Goal: Information Seeking & Learning: Find specific fact

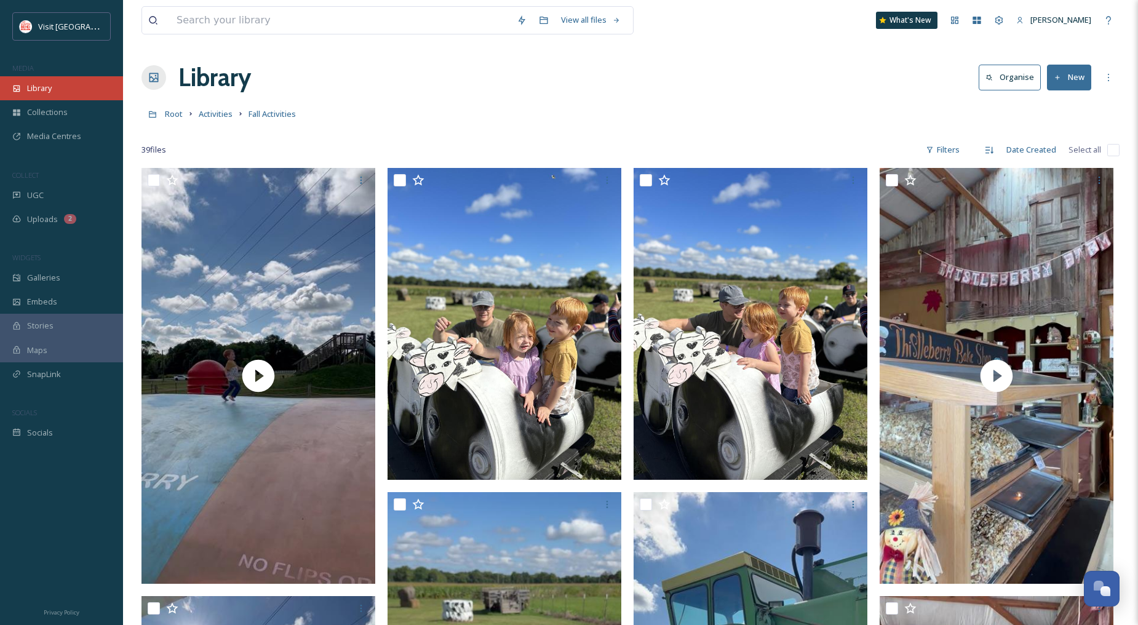
click at [41, 79] on div "Library" at bounding box center [61, 88] width 123 height 24
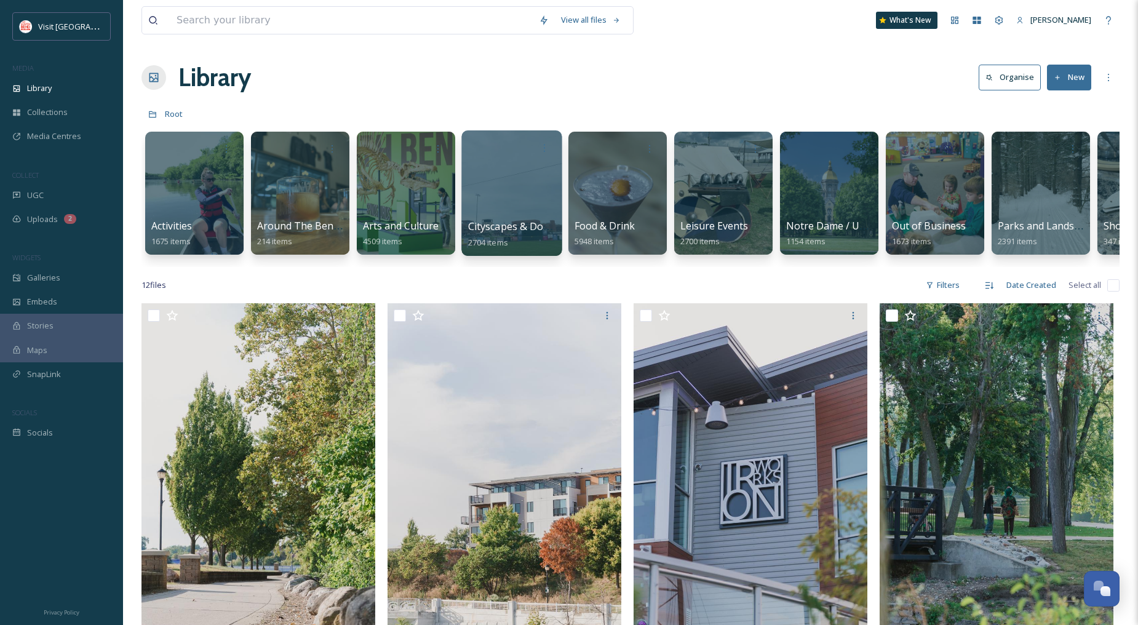
click at [504, 212] on div at bounding box center [511, 193] width 100 height 126
click at [244, 22] on input at bounding box center [351, 20] width 362 height 27
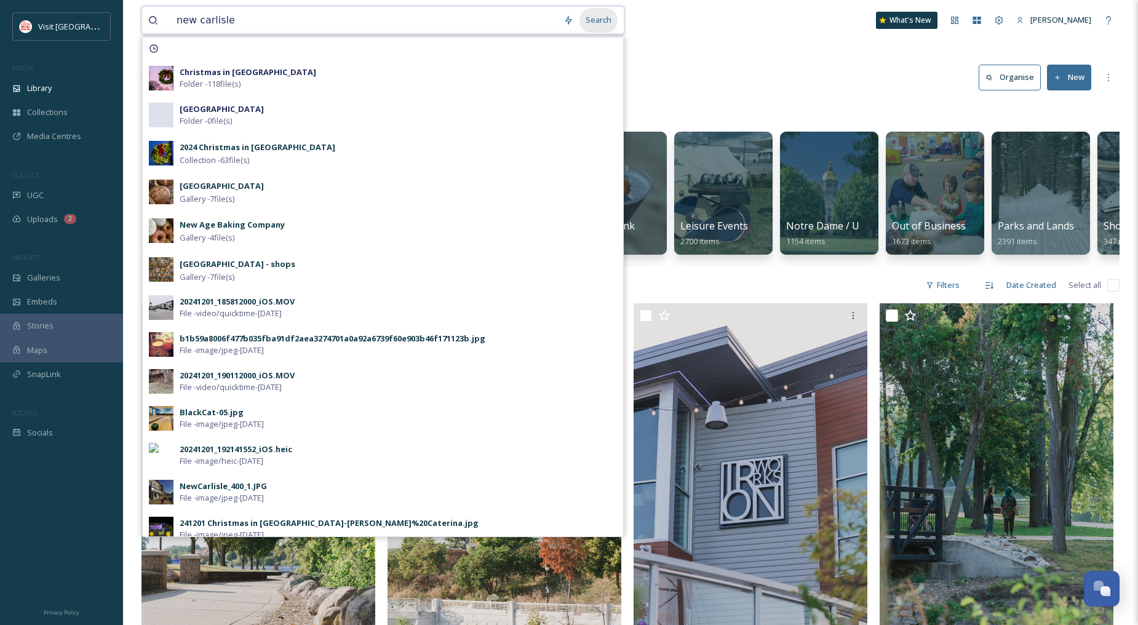
type input "new carlisle"
click at [591, 25] on div "Search" at bounding box center [599, 20] width 38 height 24
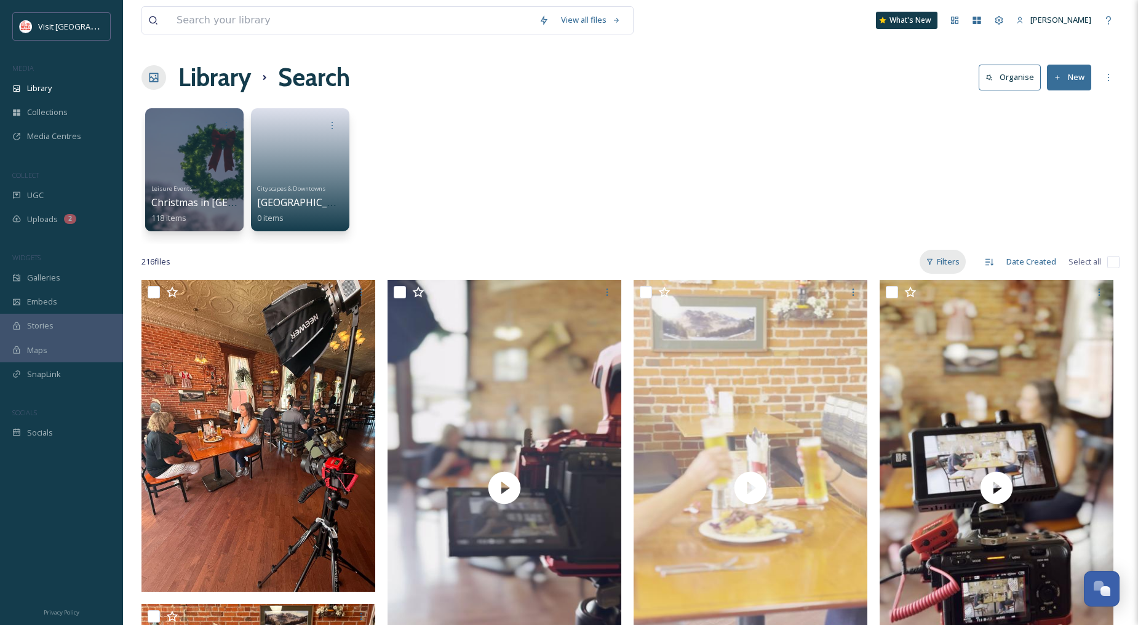
click at [947, 262] on div "Filters" at bounding box center [943, 262] width 46 height 24
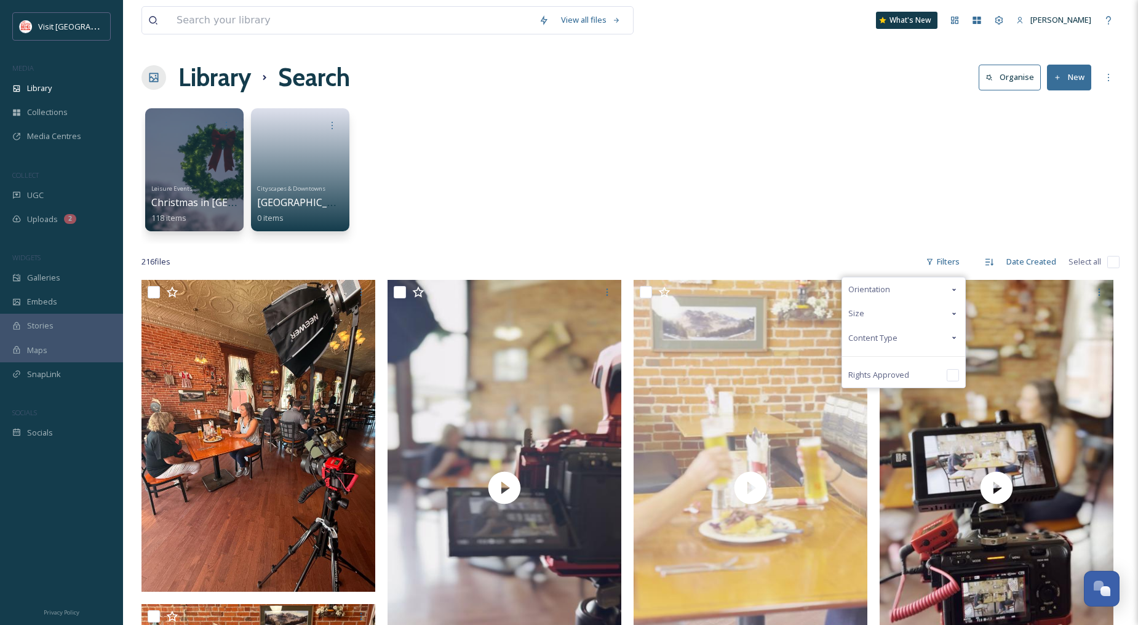
click at [888, 337] on span "Content Type" at bounding box center [872, 338] width 49 height 12
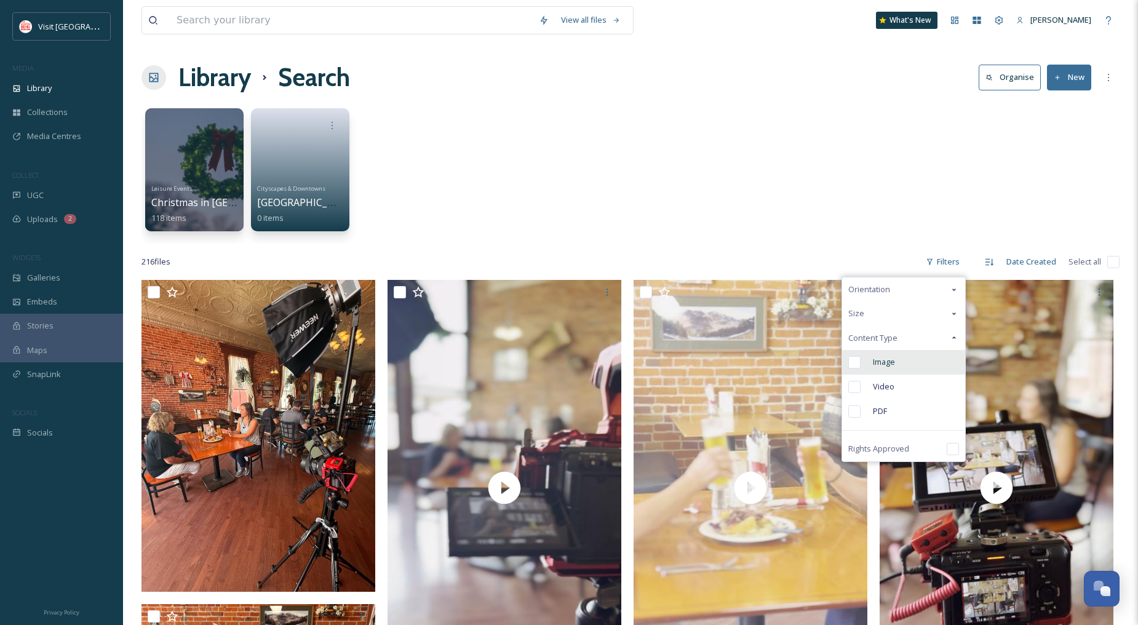
click at [890, 360] on span "Image" at bounding box center [884, 362] width 22 height 12
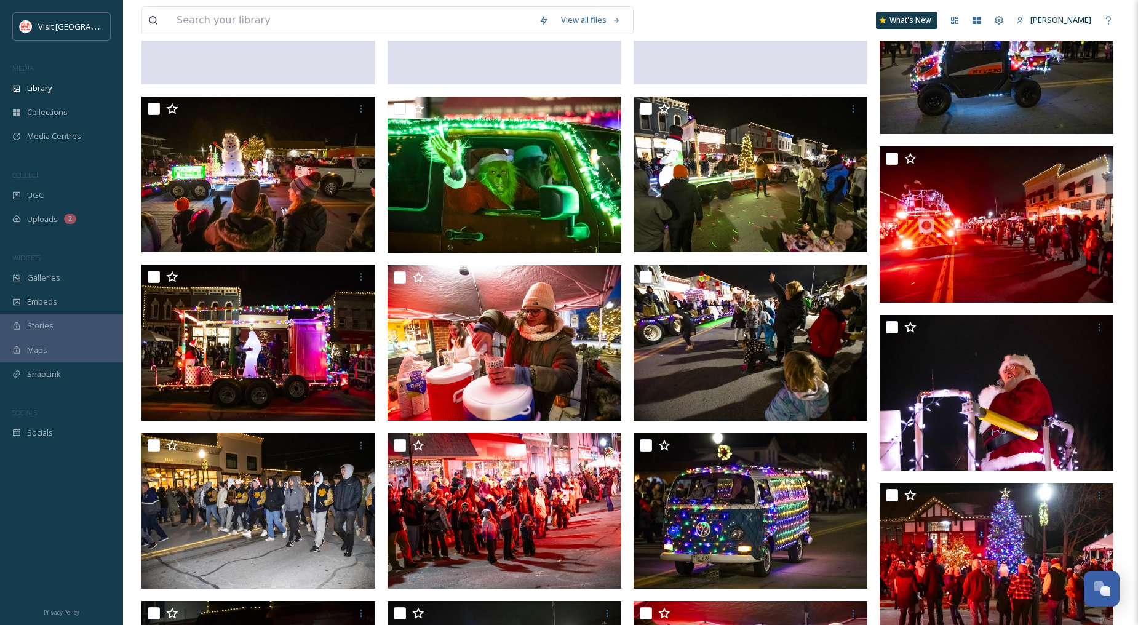
scroll to position [4708, 0]
